Goal: Transaction & Acquisition: Purchase product/service

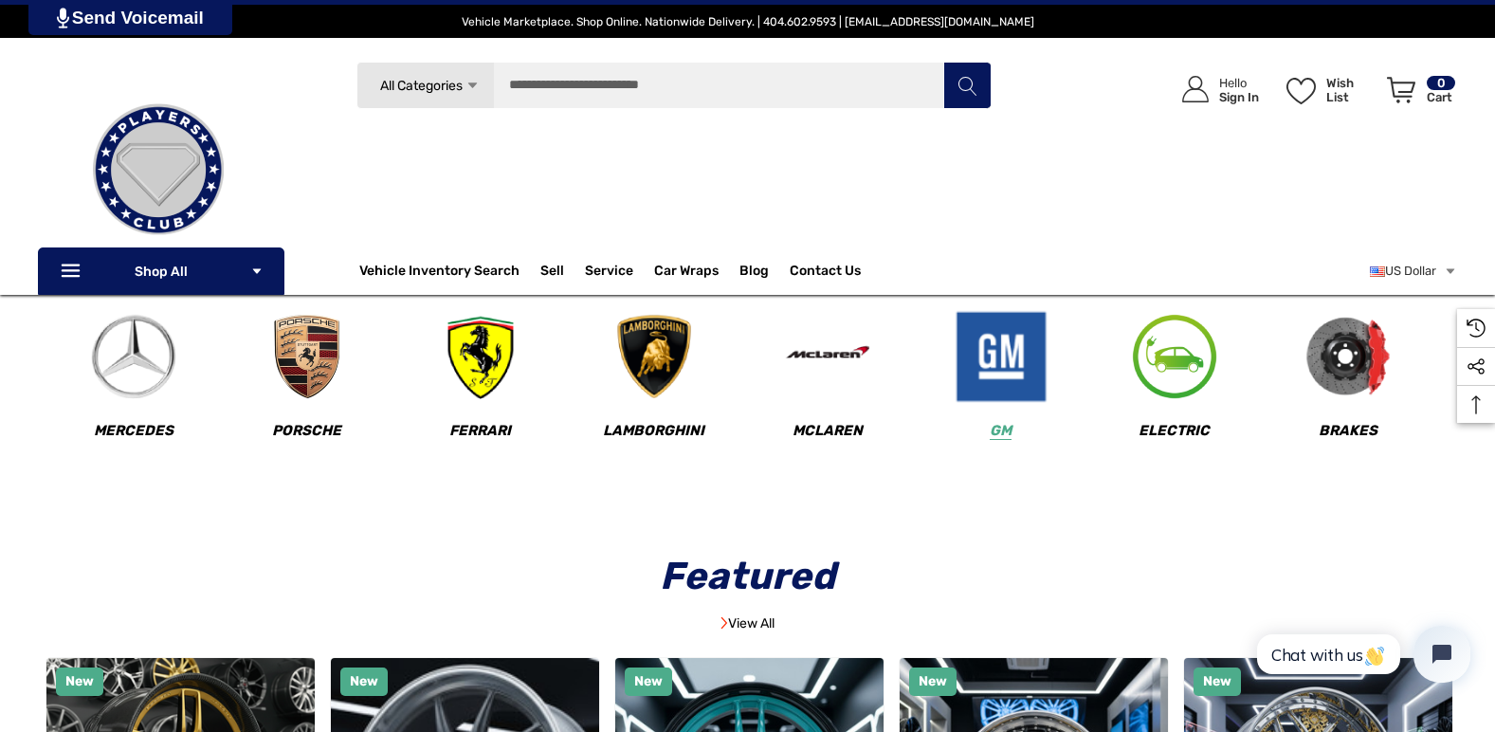
click at [990, 360] on img at bounding box center [1001, 357] width 94 height 94
click at [519, 83] on input "Search" at bounding box center [673, 85] width 635 height 47
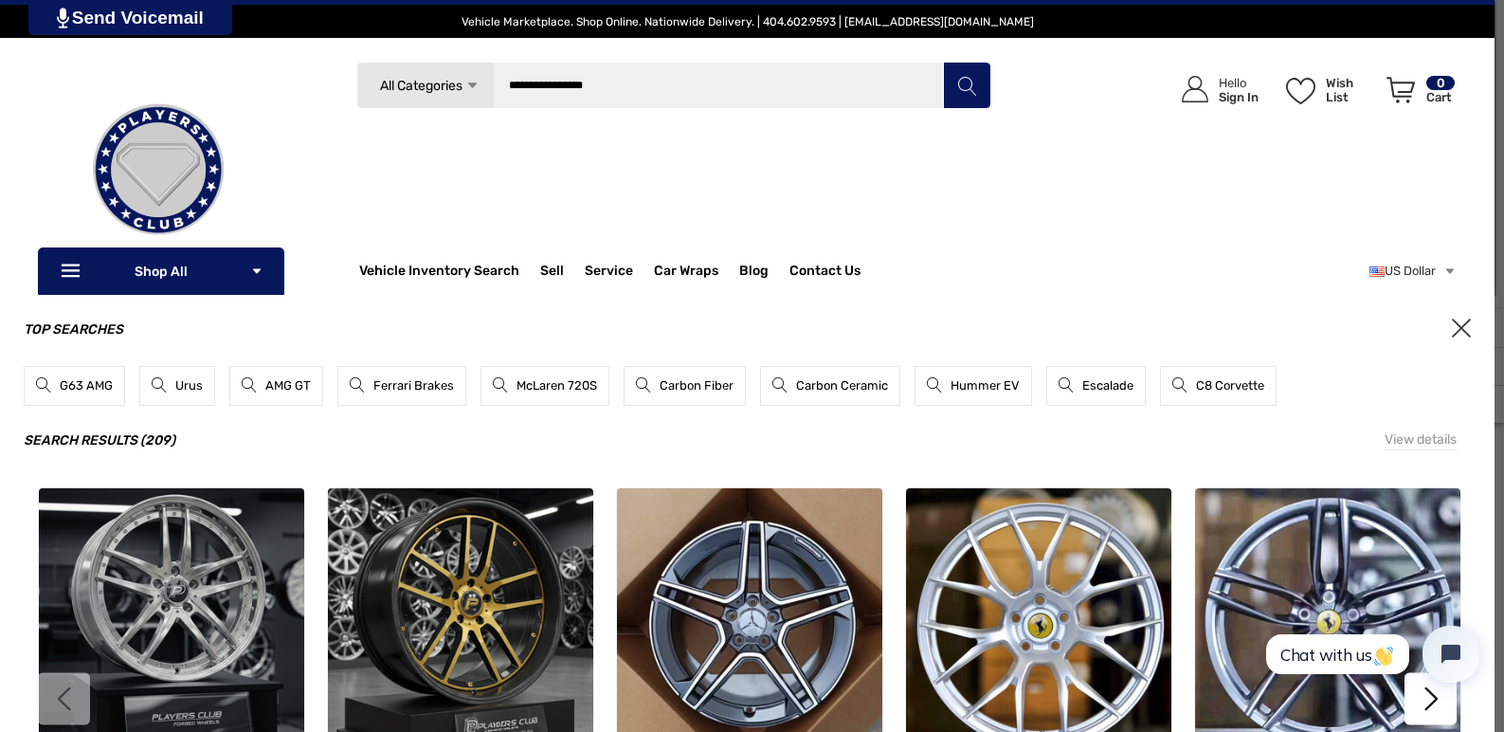
type input "**********"
click at [968, 91] on icon "Search" at bounding box center [966, 86] width 19 height 19
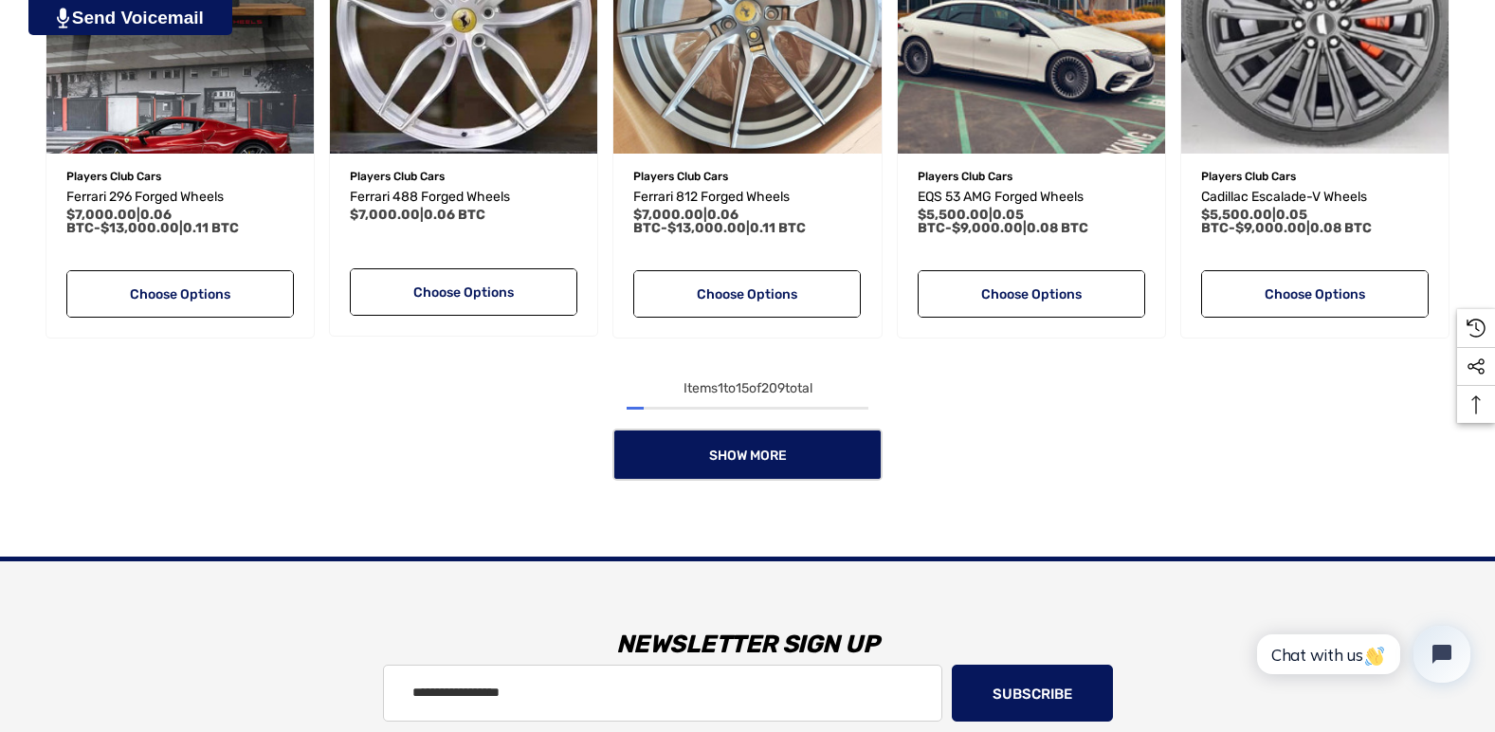
scroll to position [2180, 0]
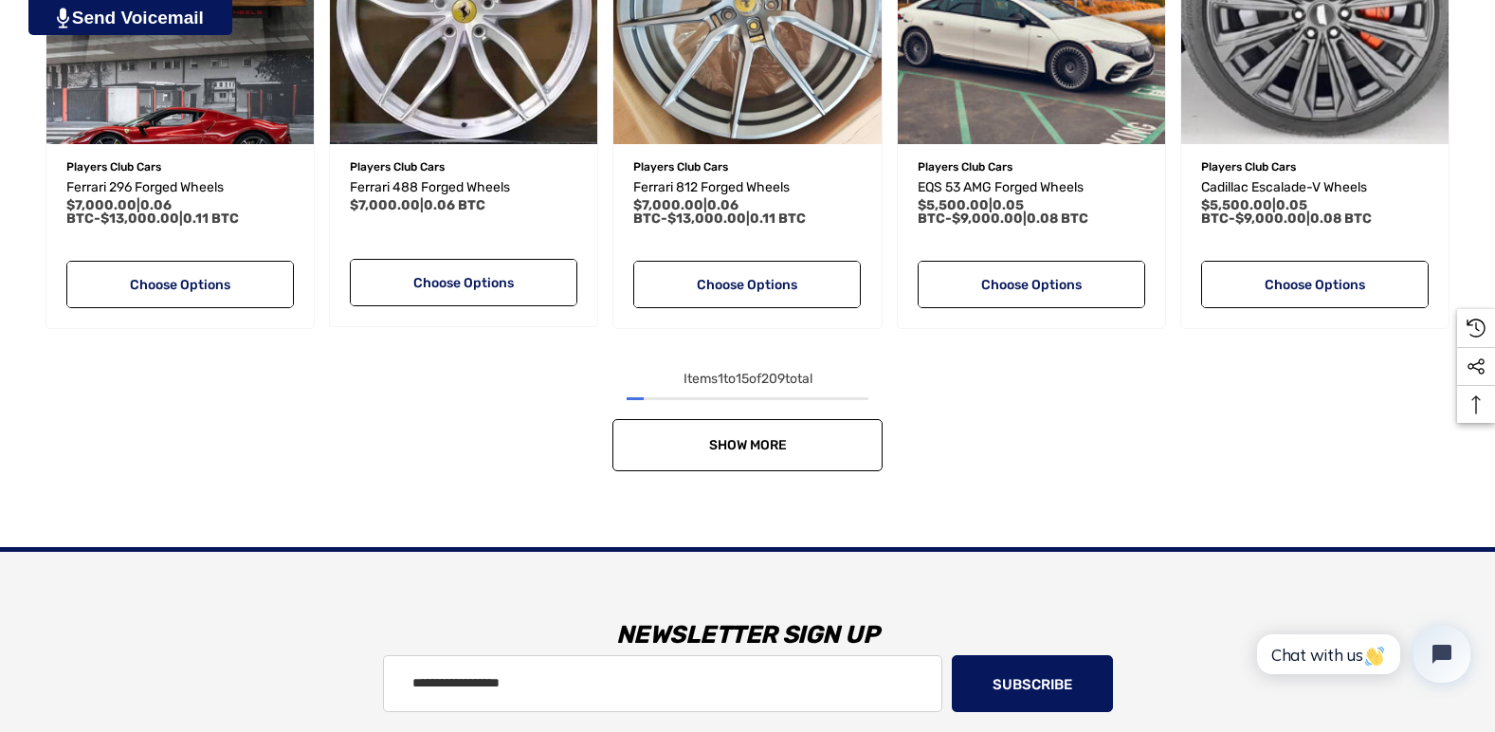
click at [767, 446] on span "Show More" at bounding box center [748, 445] width 78 height 16
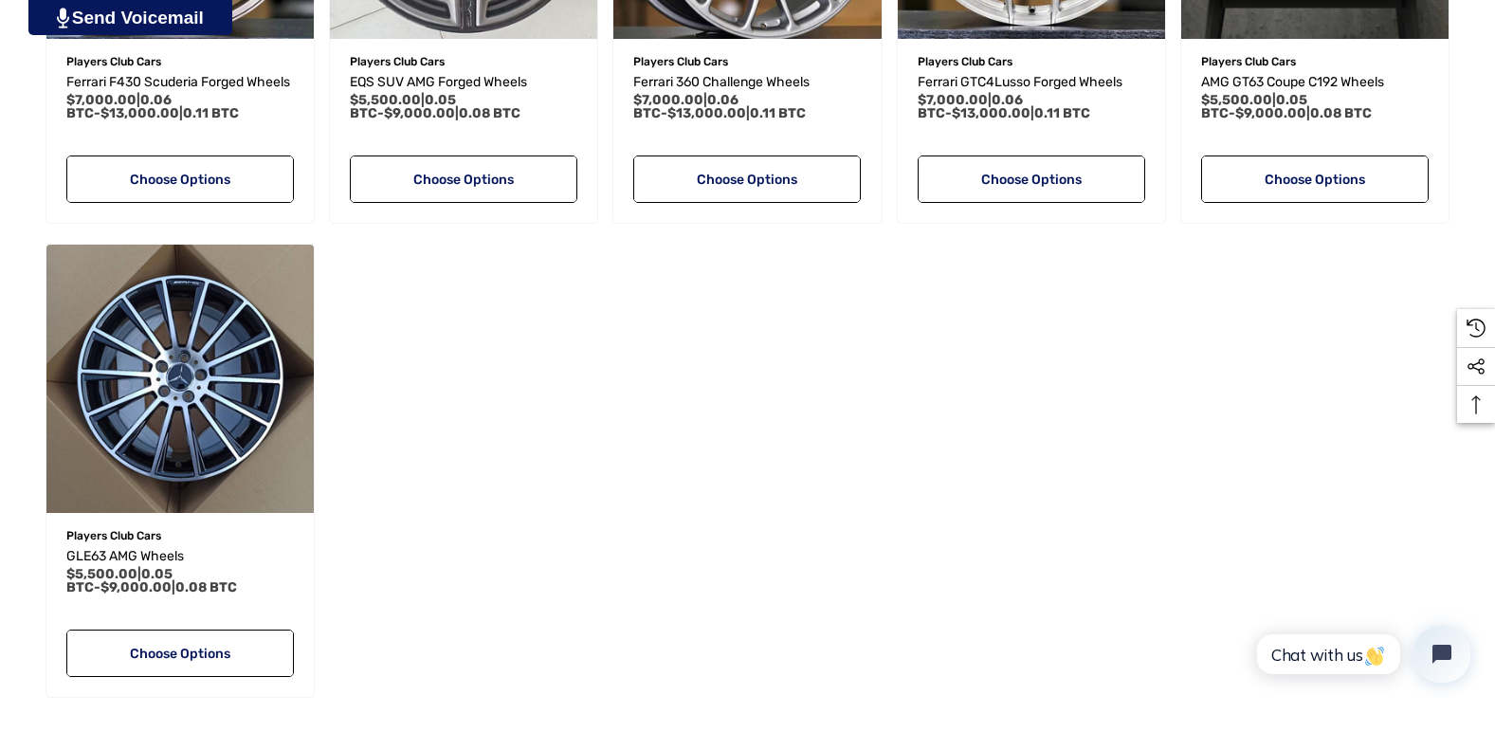
scroll to position [3887, 0]
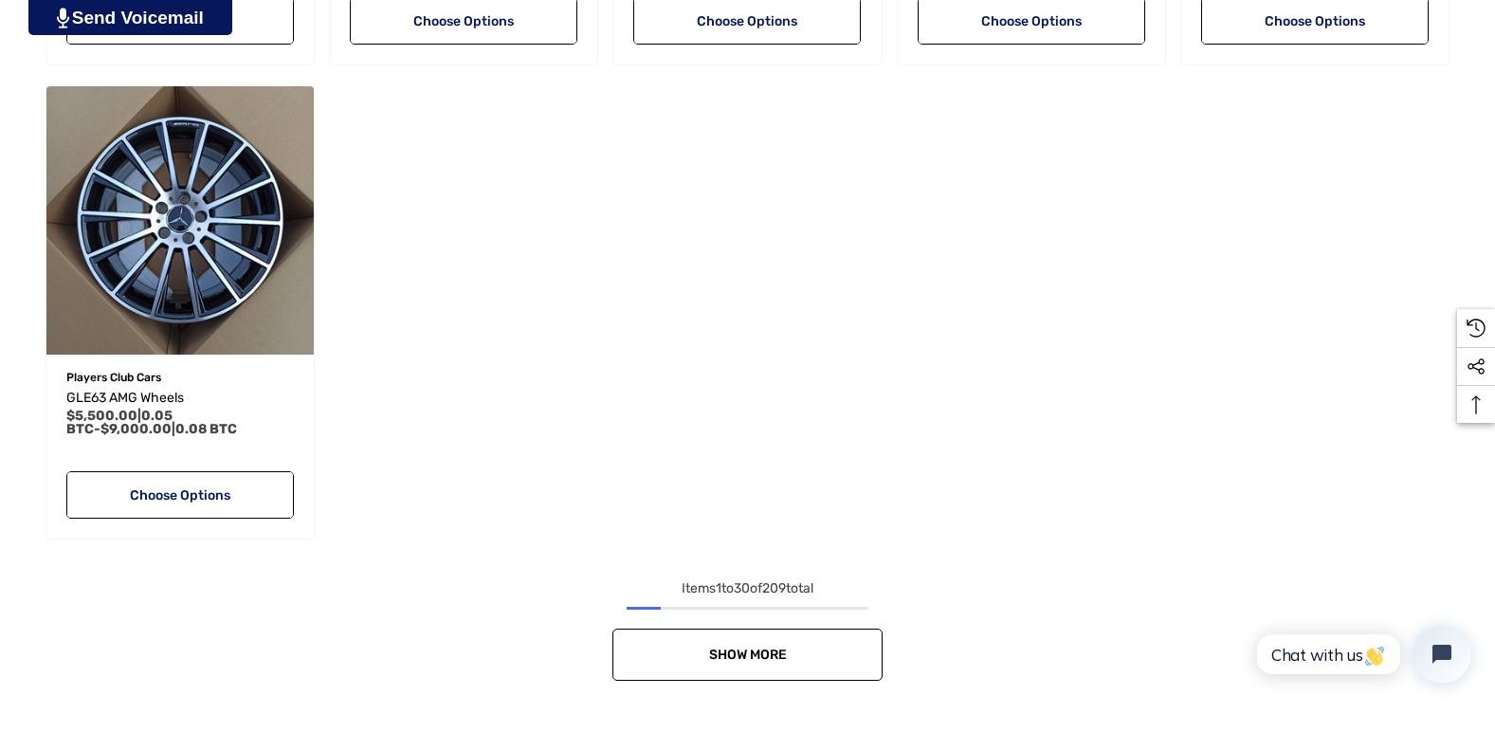
click at [776, 662] on span "Show More" at bounding box center [748, 655] width 78 height 16
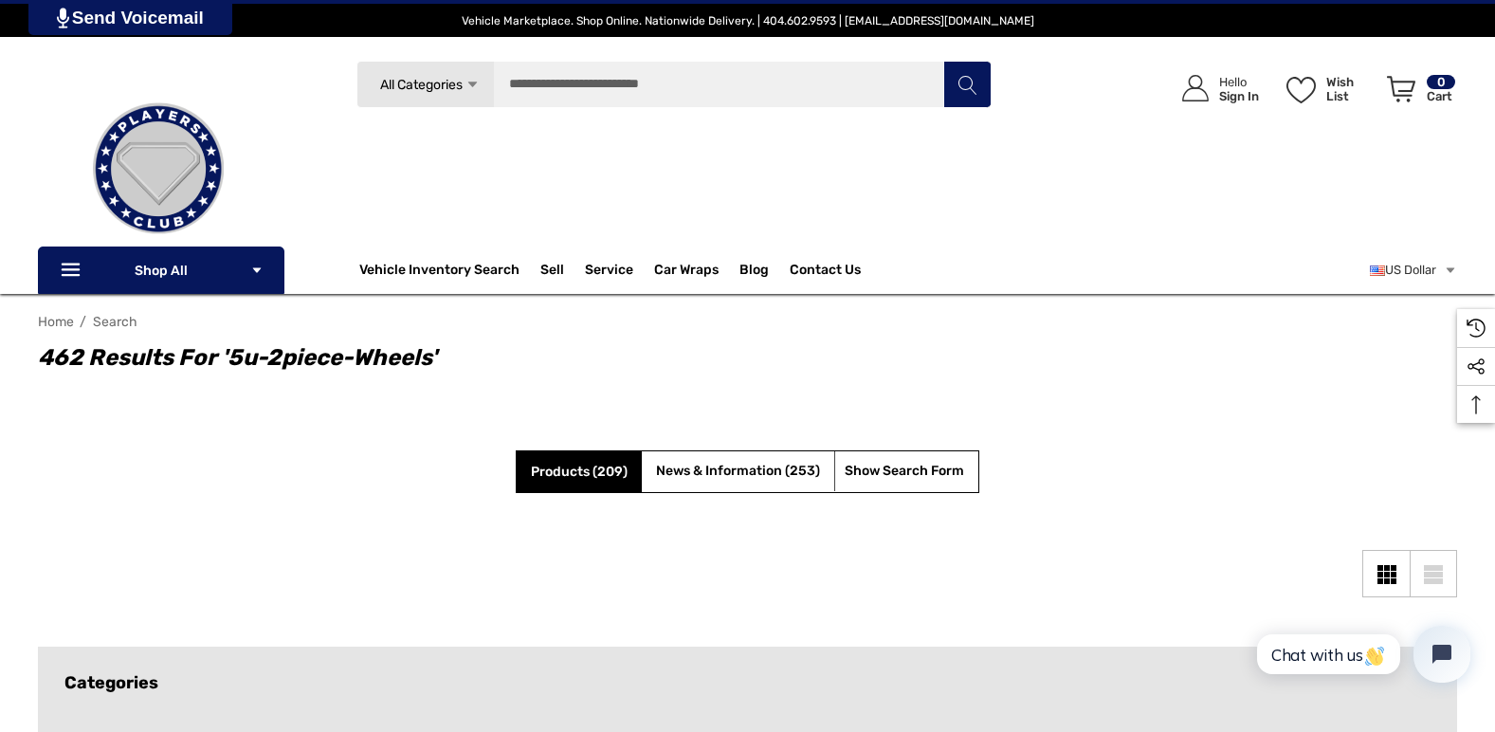
scroll to position [0, 0]
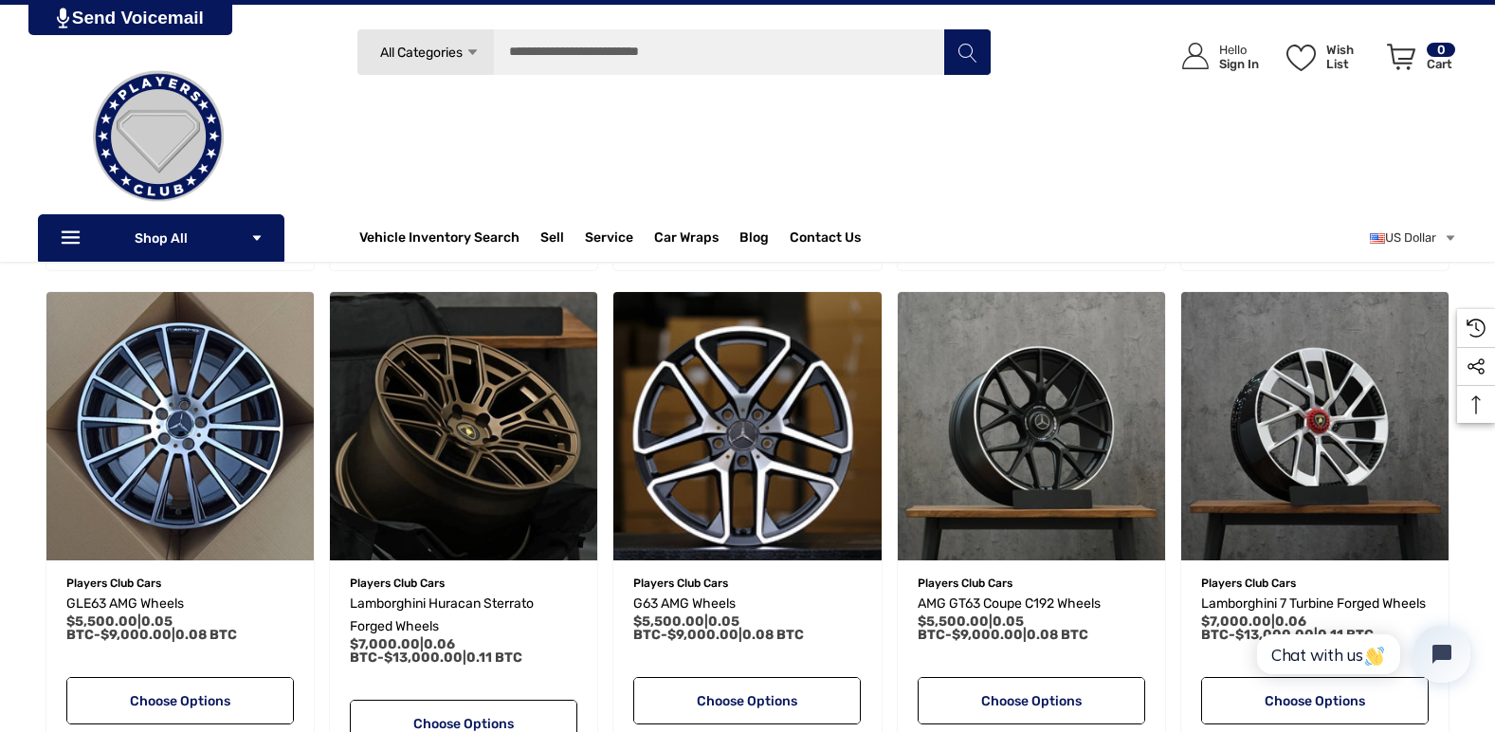
scroll to position [3602, 0]
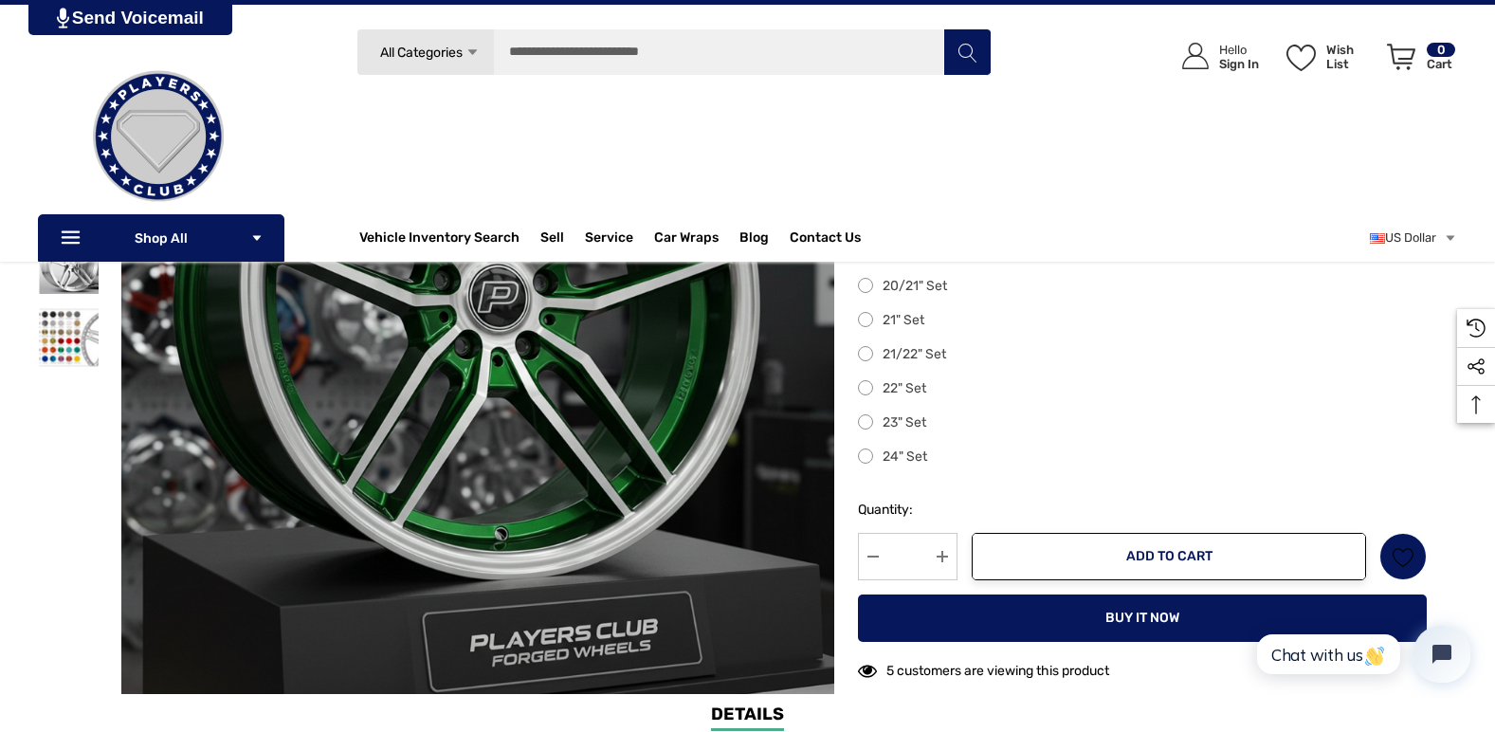
scroll to position [474, 0]
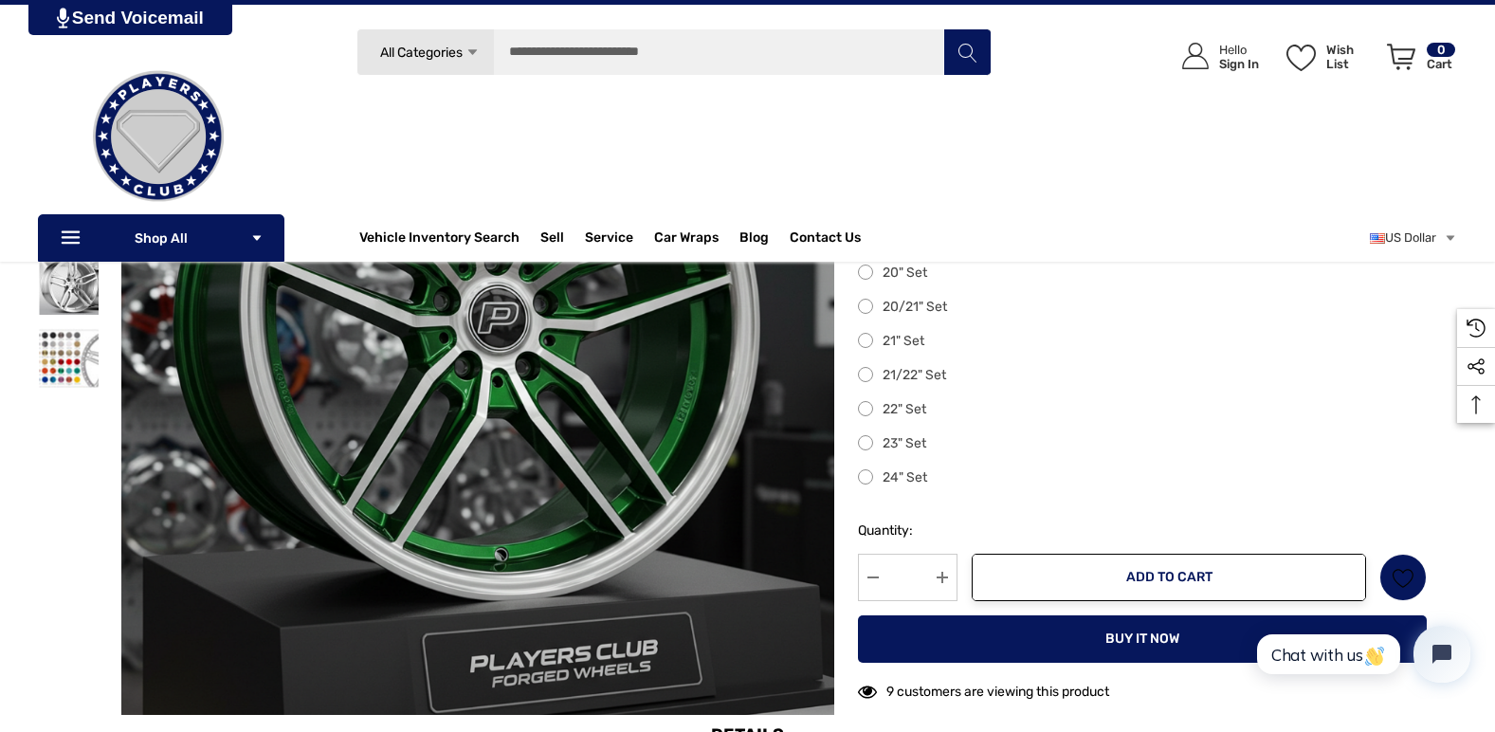
click at [866, 480] on label "24" Set" at bounding box center [1142, 477] width 569 height 23
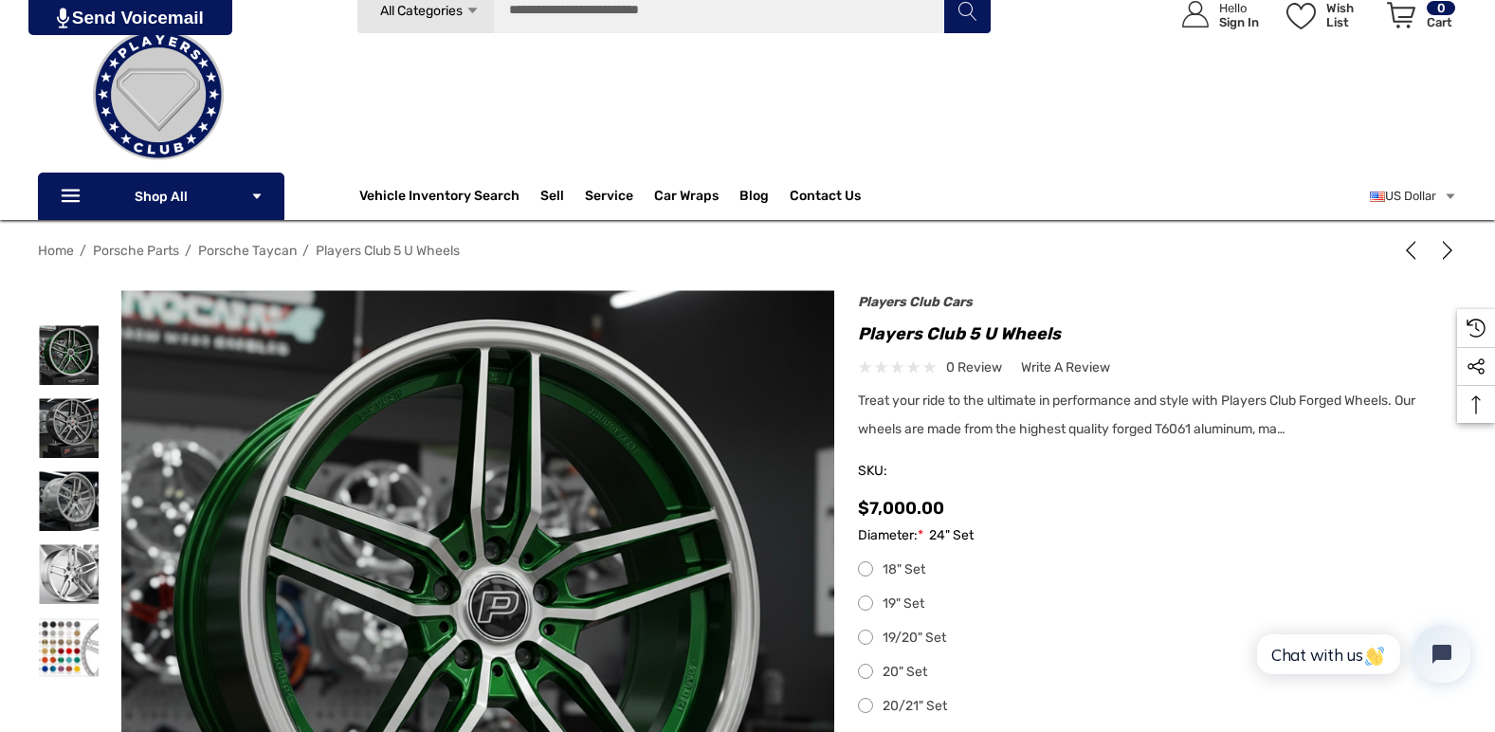
scroll to position [0, 0]
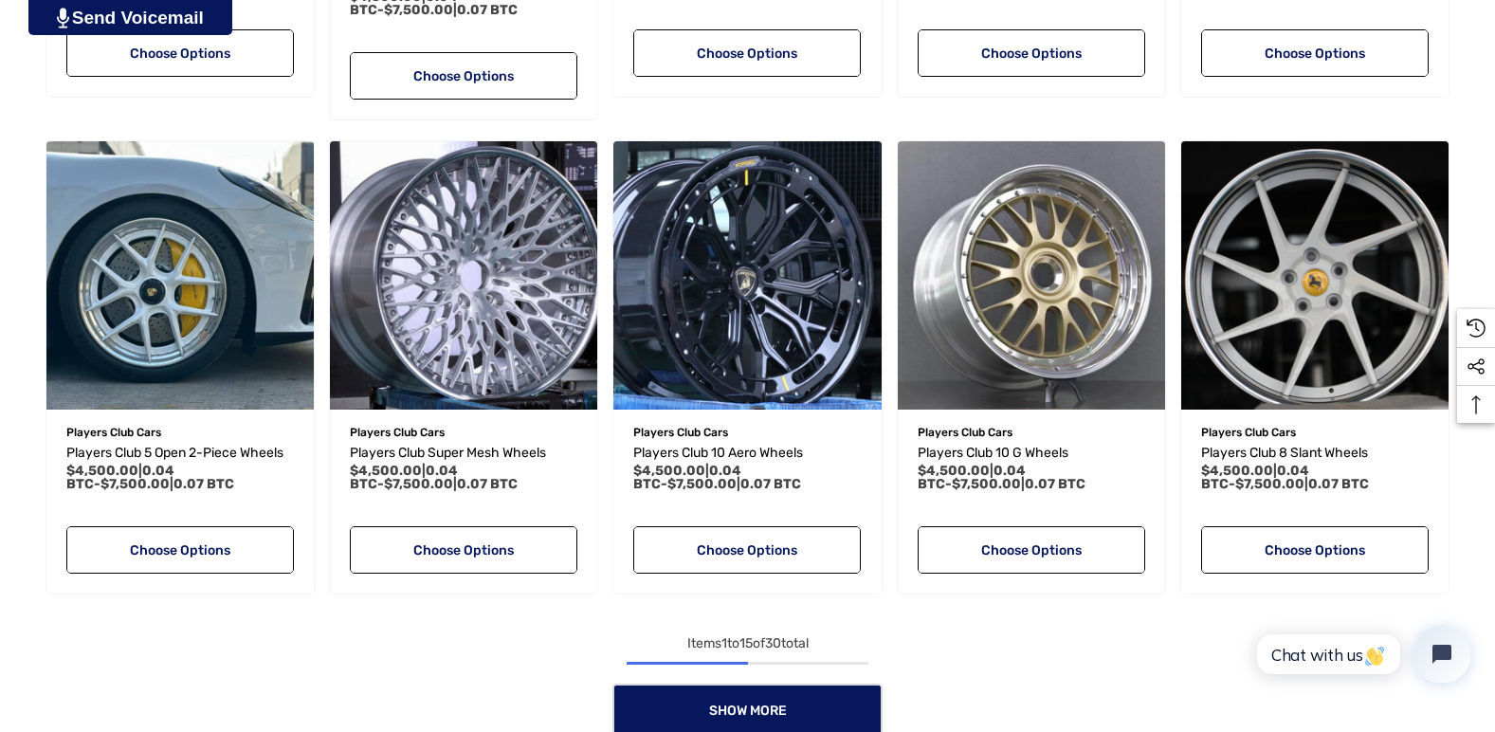
scroll to position [1517, 0]
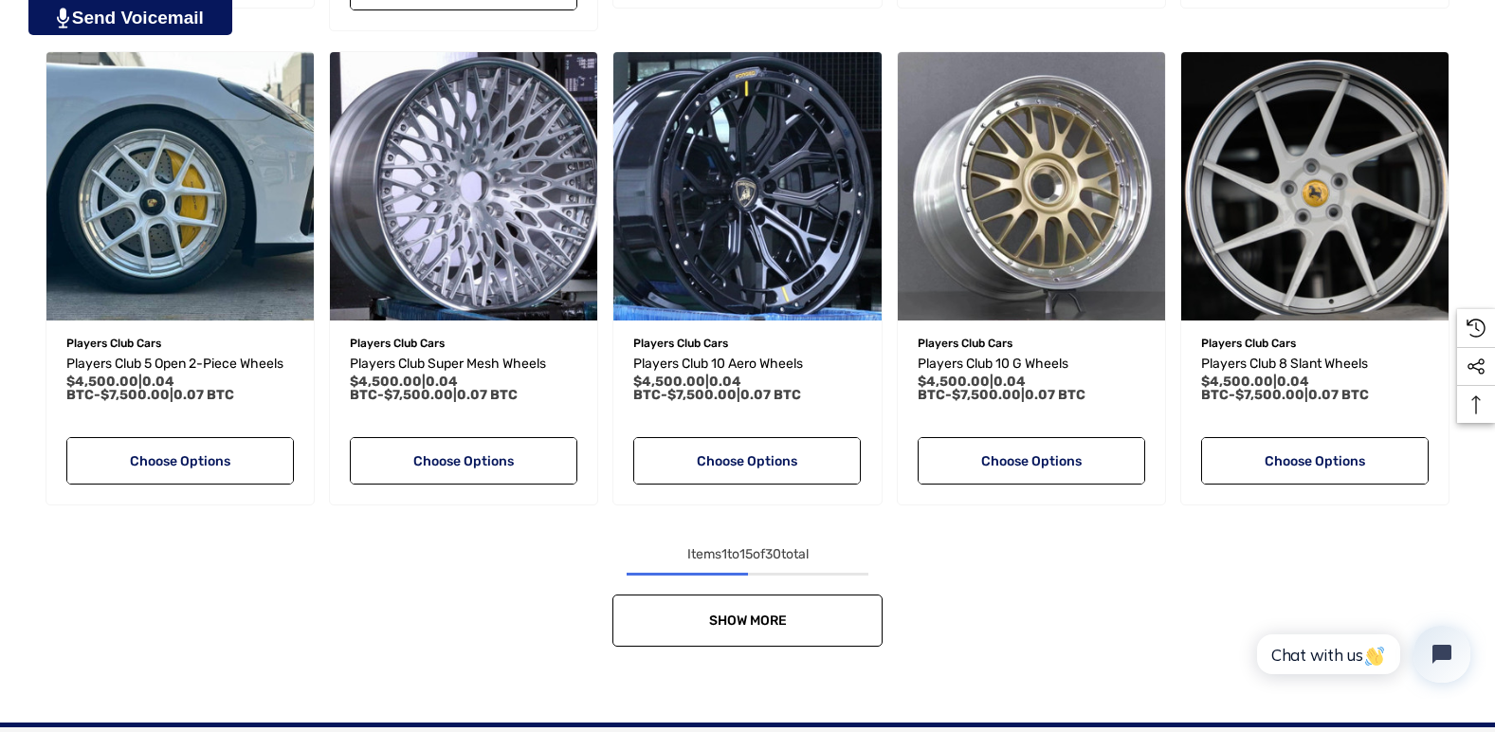
click at [749, 609] on link "Show More" at bounding box center [747, 620] width 270 height 52
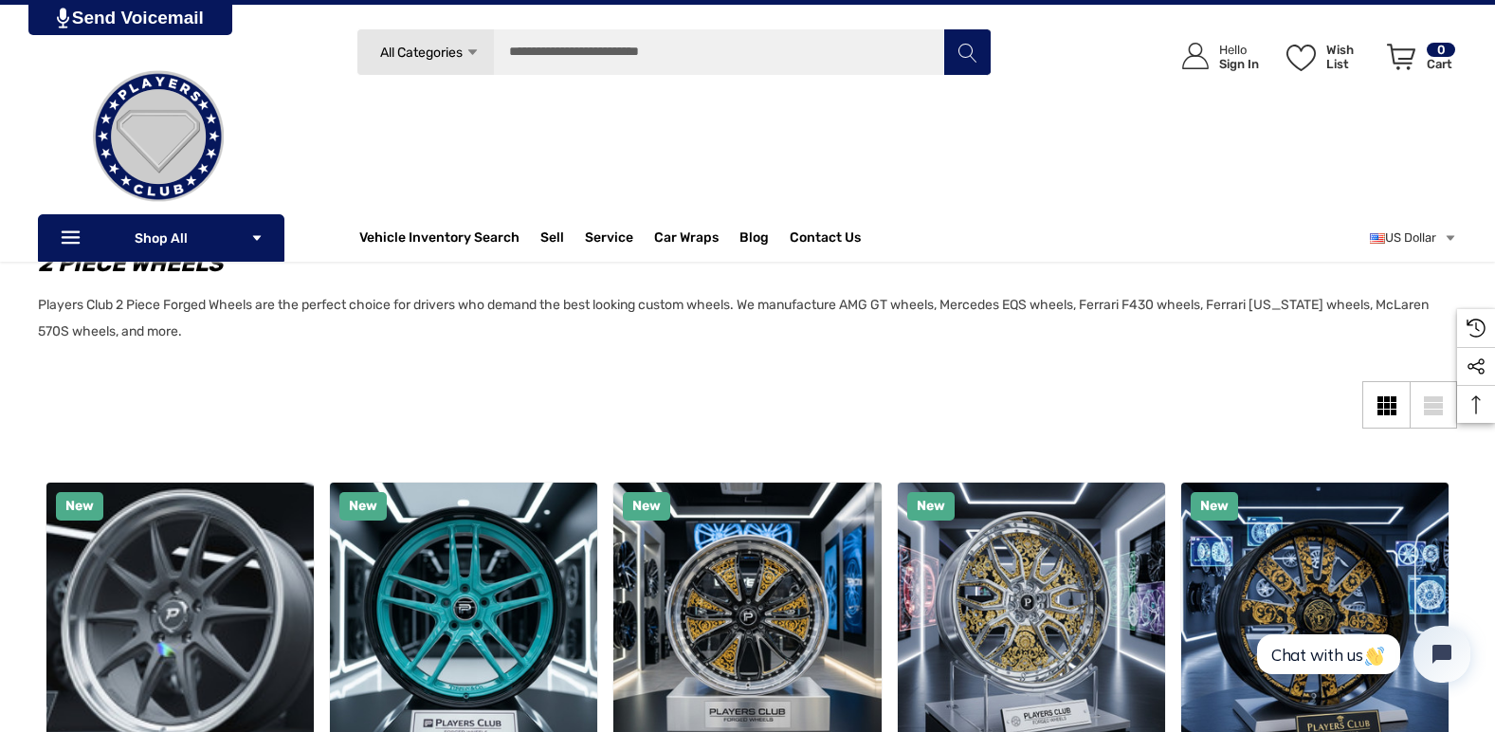
scroll to position [0, 0]
